Goal: Navigation & Orientation: Find specific page/section

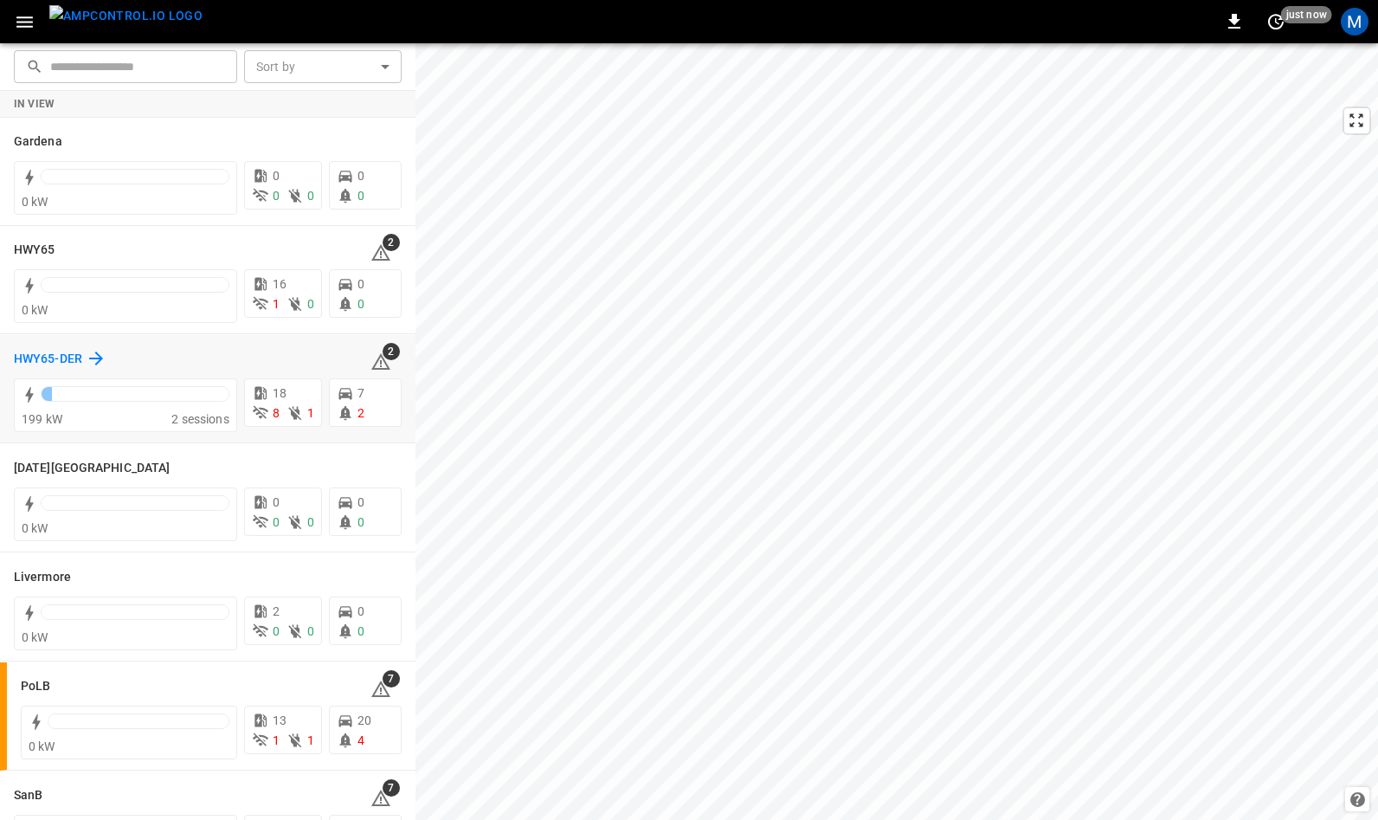
click at [46, 353] on h6 "HWY65-DER" at bounding box center [48, 359] width 68 height 19
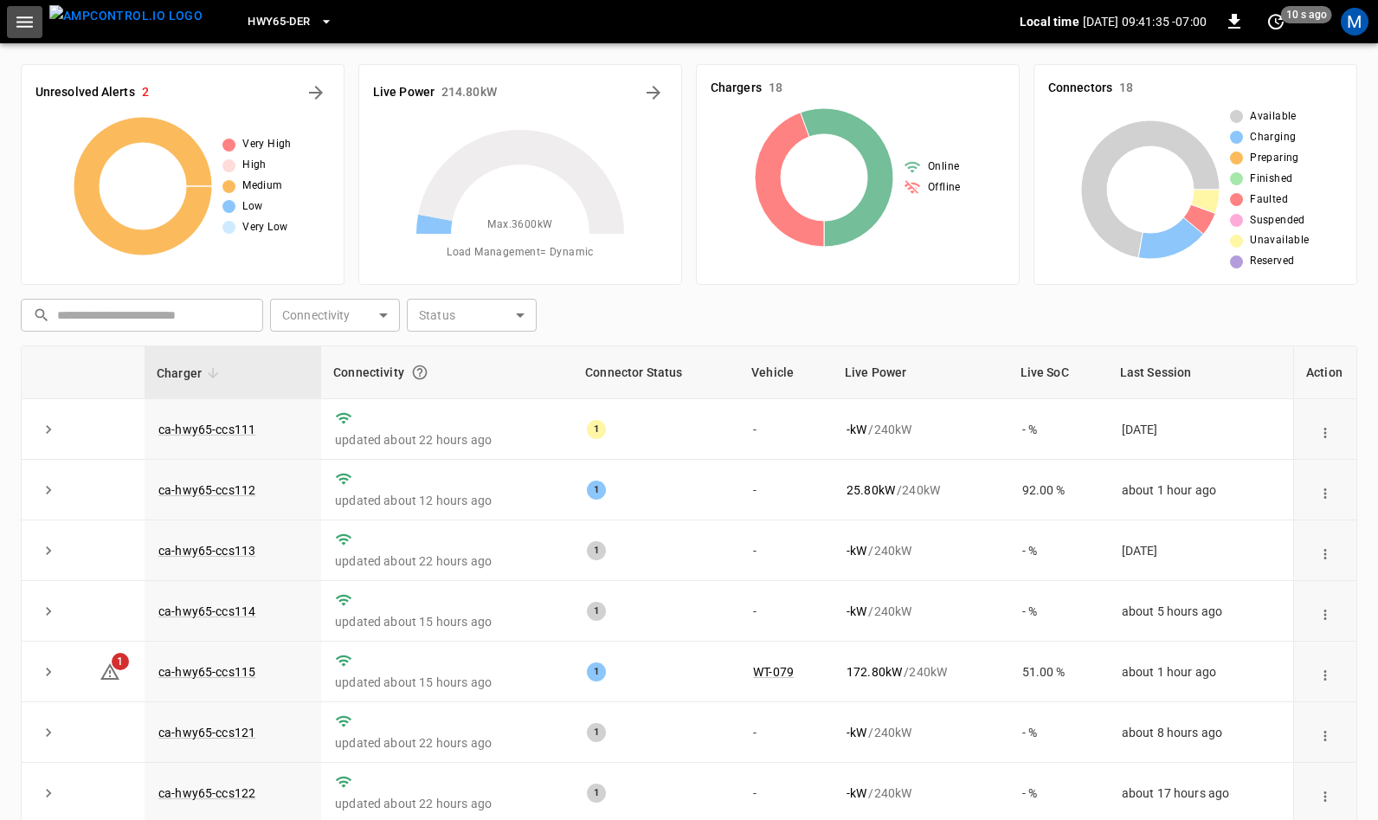
click at [21, 19] on icon "button" at bounding box center [25, 22] width 22 height 22
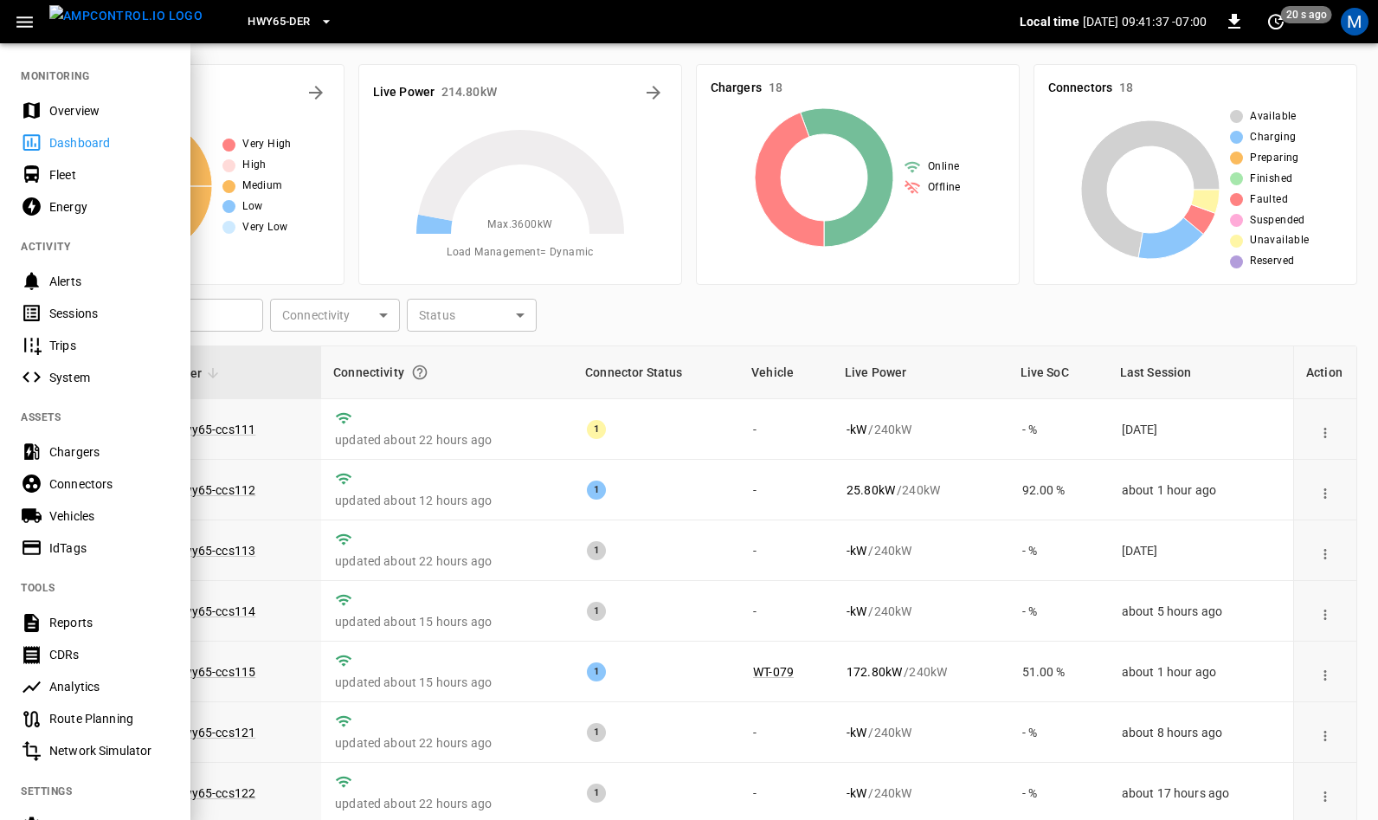
click at [77, 306] on div "Sessions" at bounding box center [109, 313] width 120 height 17
